Goal: Find contact information: Find contact information

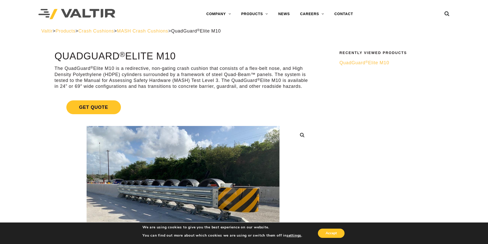
click at [164, 32] on span "MASH Crash Cushions" at bounding box center [142, 30] width 51 height 5
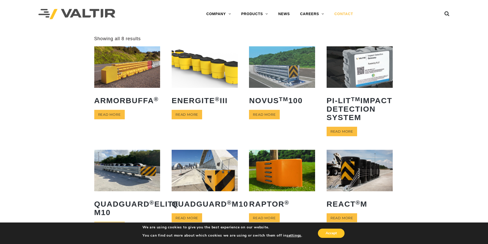
click at [341, 14] on link "CONTACT" at bounding box center [343, 14] width 29 height 10
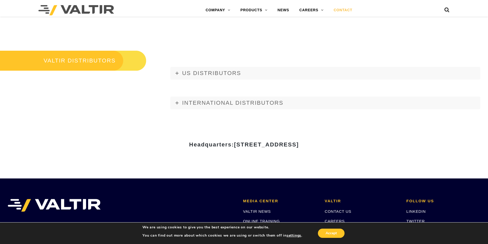
scroll to position [640, 0]
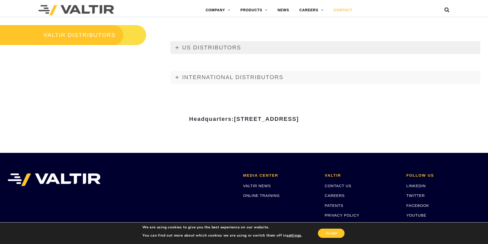
click at [196, 47] on span "US DISTRIBUTORS" at bounding box center [211, 47] width 59 height 6
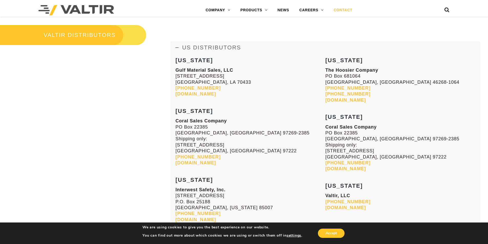
click at [195, 47] on span "US DISTRIBUTORS" at bounding box center [211, 47] width 59 height 6
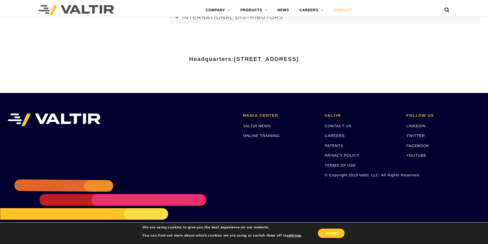
scroll to position [702, 0]
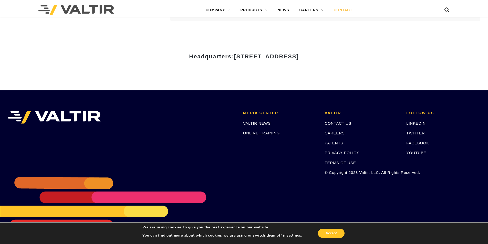
click at [263, 133] on link "ONLINE TRAINING" at bounding box center [261, 133] width 37 height 4
click at [420, 152] on link "YOUTUBE" at bounding box center [416, 152] width 20 height 4
click at [342, 118] on li "VALTIR CONTACT US CAREERS PATENTS PRIVACY POLICY TERMS OF USE © Copyright 2023 …" at bounding box center [362, 145] width 82 height 68
click at [342, 122] on link "CONTACT US" at bounding box center [338, 123] width 27 height 4
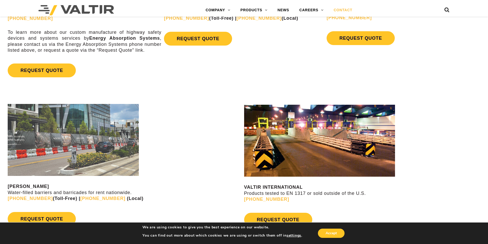
scroll to position [384, 0]
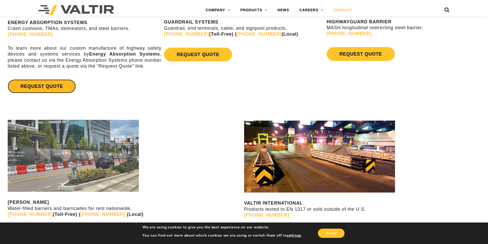
click at [57, 89] on link "REQUEST QUOTE" at bounding box center [42, 86] width 68 height 14
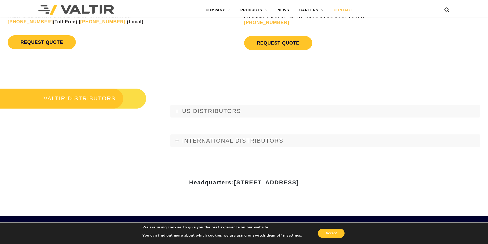
scroll to position [589, 0]
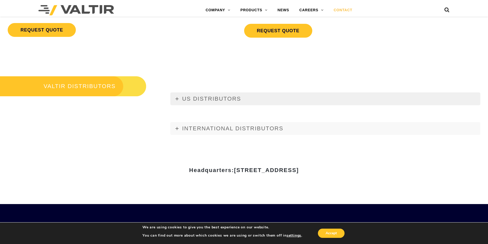
click at [182, 96] on span "US DISTRIBUTORS" at bounding box center [211, 98] width 59 height 6
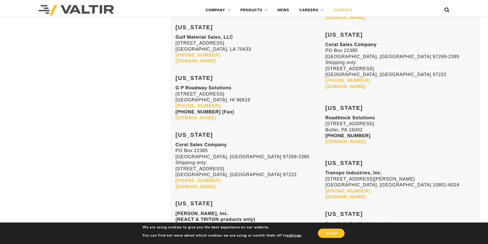
scroll to position [1356, 0]
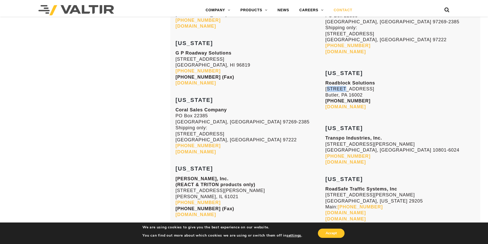
drag, startPoint x: 327, startPoint y: 90, endPoint x: 342, endPoint y: 88, distance: 15.7
click at [342, 88] on p "Roadblock Solutions [STREET_ADDRESS] [PHONE_NUMBER] [DOMAIN_NAME]" at bounding box center [400, 95] width 150 height 30
drag, startPoint x: 325, startPoint y: 88, endPoint x: 380, endPoint y: 87, distance: 55.3
click at [380, 87] on p "Roadblock Solutions [STREET_ADDRESS] [PHONE_NUMBER] [DOMAIN_NAME]" at bounding box center [400, 95] width 150 height 30
copy p "[STREET_ADDRESS]"
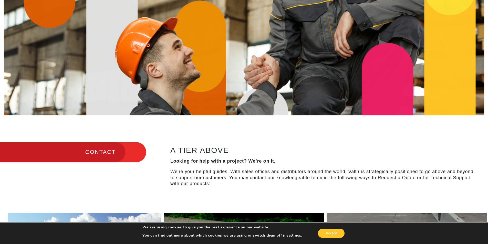
scroll to position [0, 0]
